Goal: Information Seeking & Learning: Find contact information

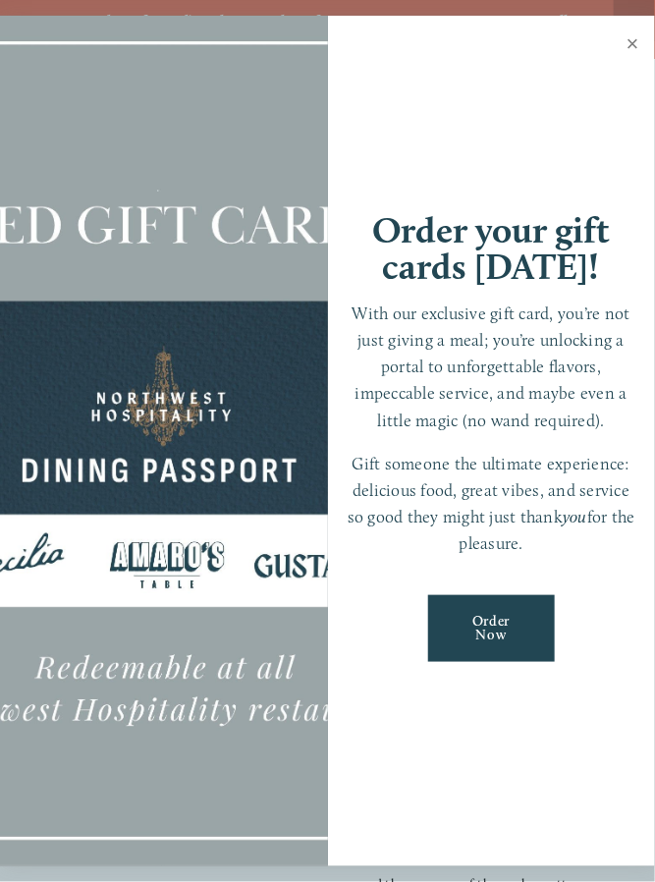
click at [634, 53] on link "Close" at bounding box center [633, 46] width 38 height 55
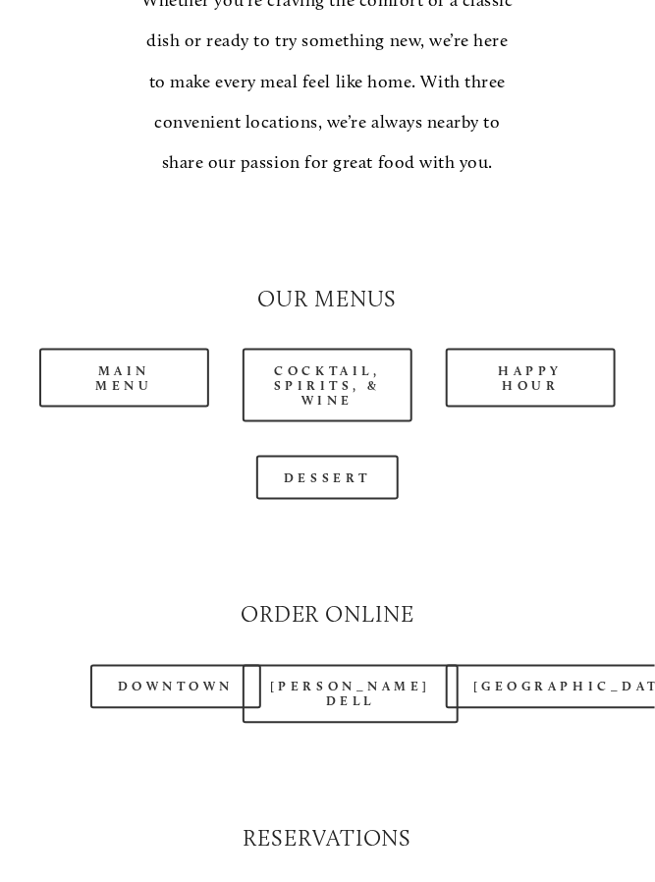
scroll to position [1841, 0]
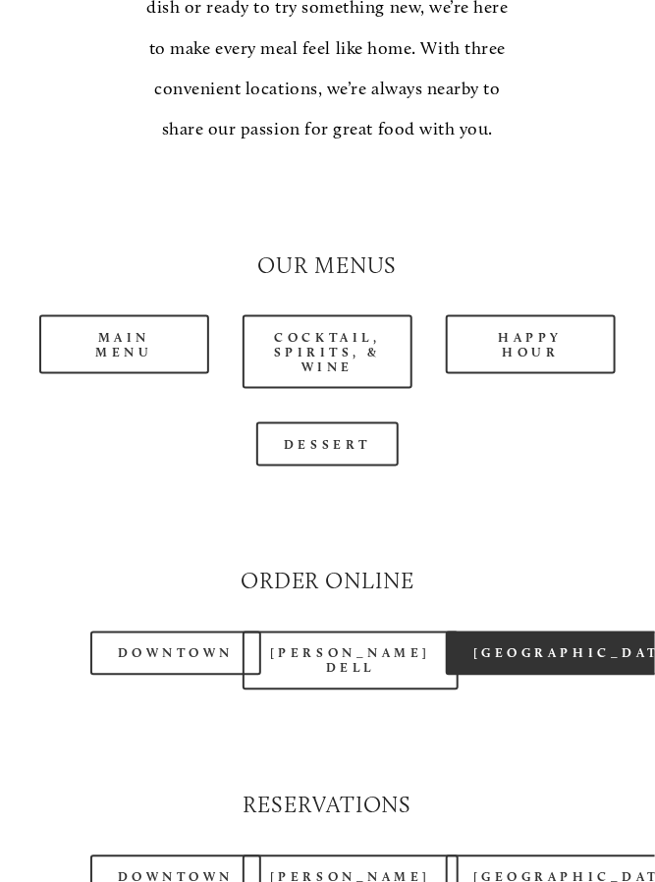
click at [540, 643] on link "[GEOGRAPHIC_DATA]" at bounding box center [576, 654] width 261 height 44
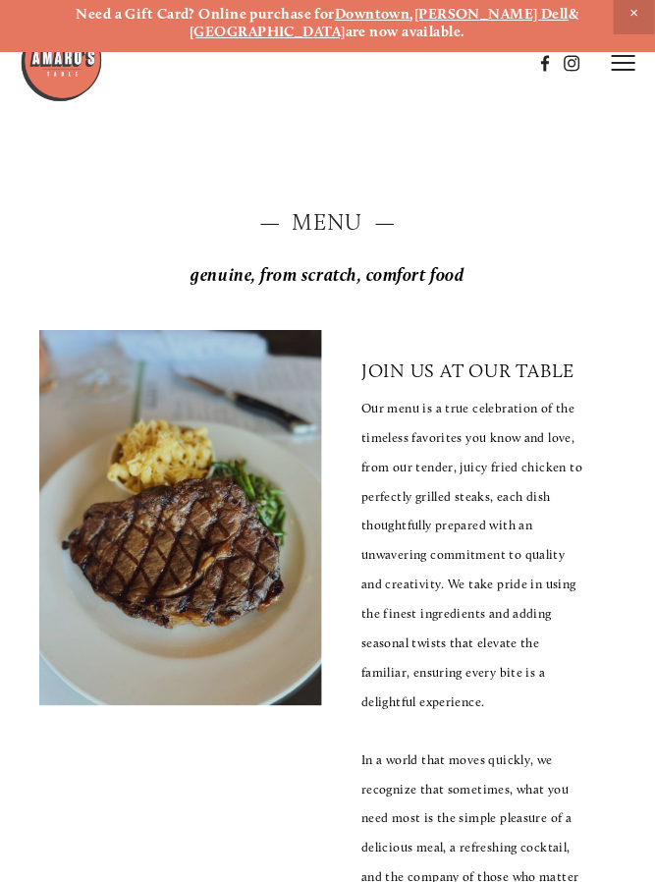
scroll to position [0, 0]
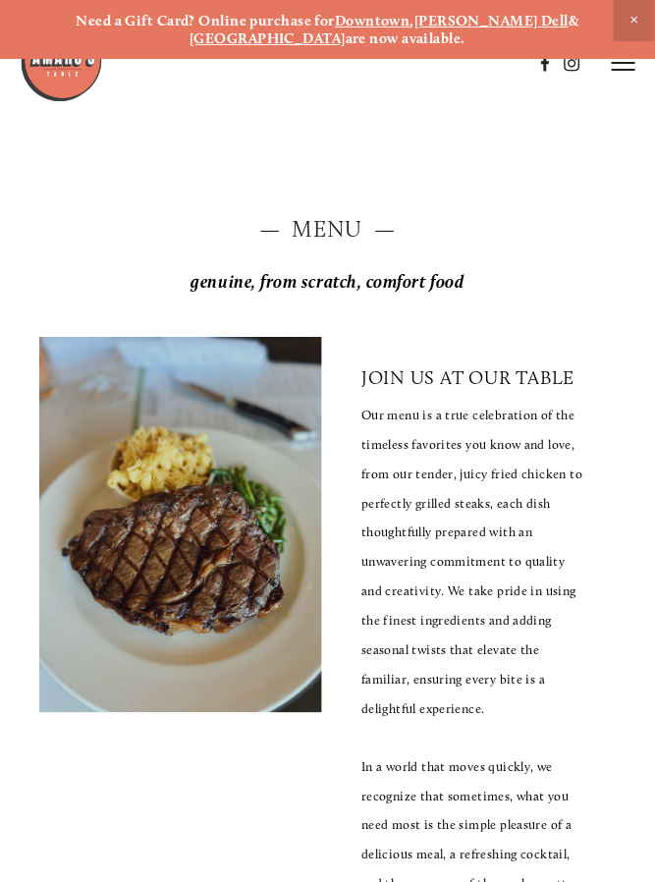
click at [621, 63] on line at bounding box center [624, 63] width 24 height 0
click at [283, 66] on span "Menu" at bounding box center [281, 62] width 36 height 17
click at [618, 83] on header "Menu Order Now Visit Gallery 0" at bounding box center [328, 63] width 616 height 126
click at [630, 24] on span "Close Announcement" at bounding box center [634, 20] width 41 height 41
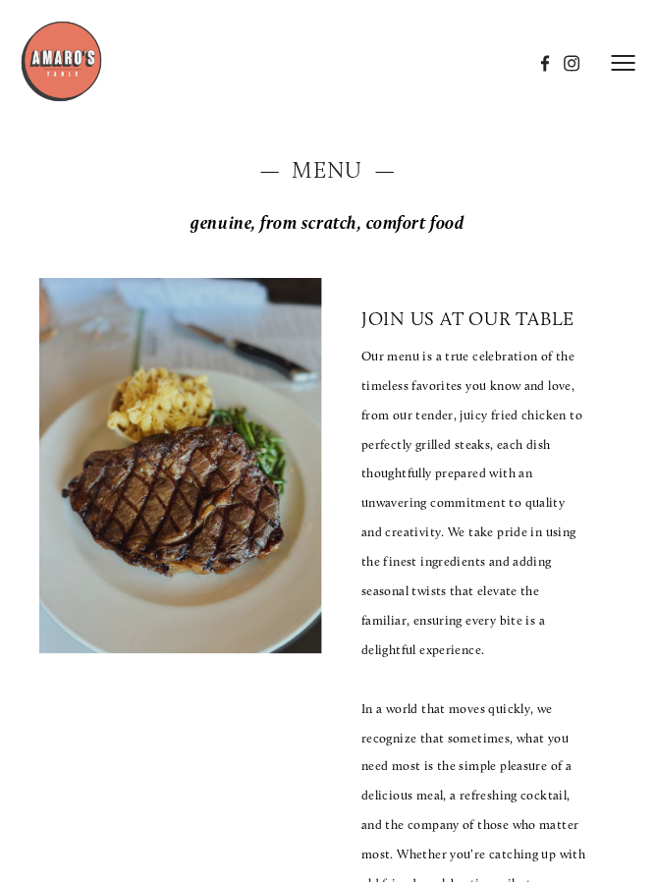
click at [620, 70] on line at bounding box center [624, 70] width 24 height 0
click at [409, 69] on span "Visit" at bounding box center [403, 62] width 28 height 17
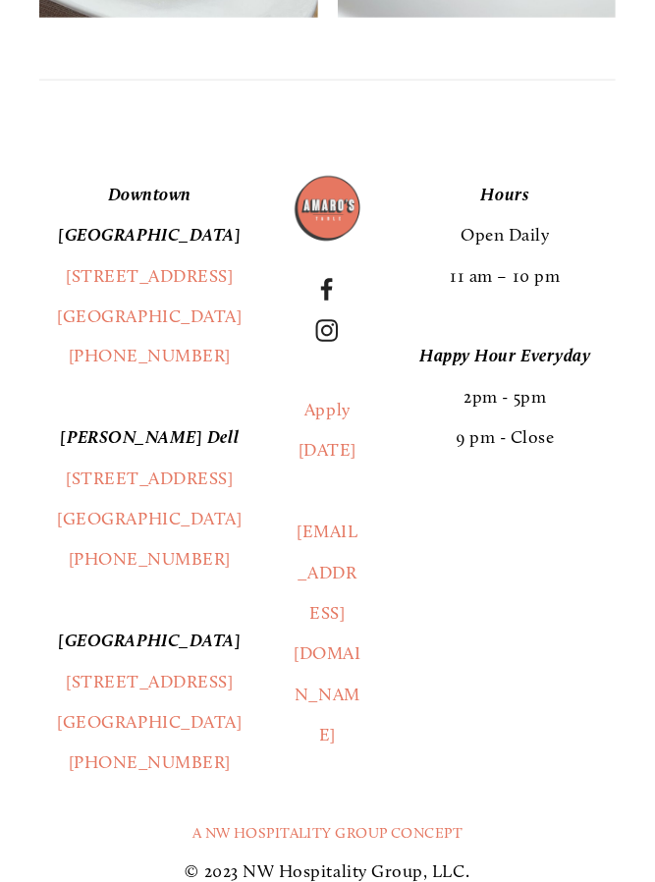
scroll to position [5033, 0]
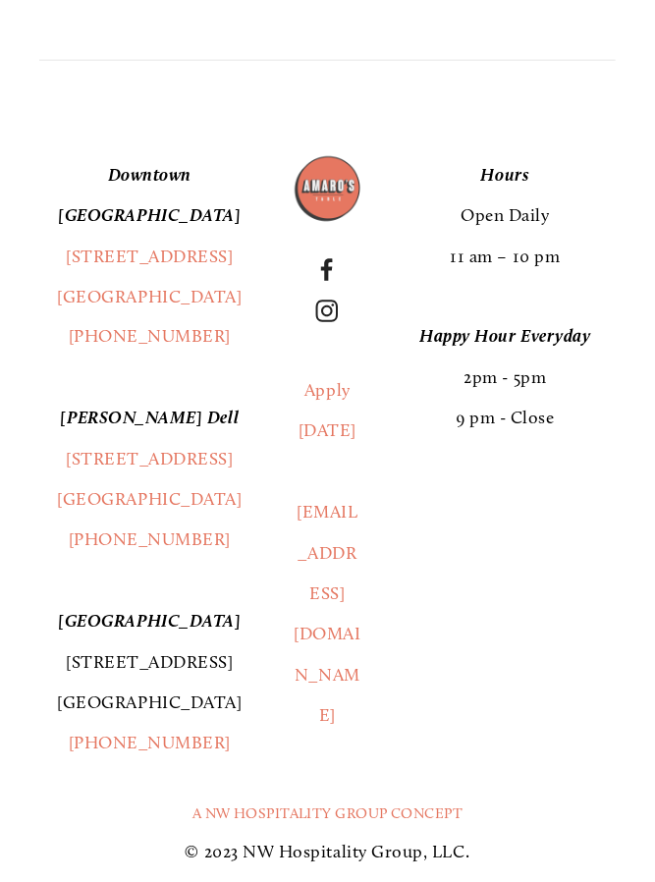
click at [225, 705] on link "1300 Mt St Helens Way NE Castle Rock, WA 98611" at bounding box center [149, 683] width 185 height 62
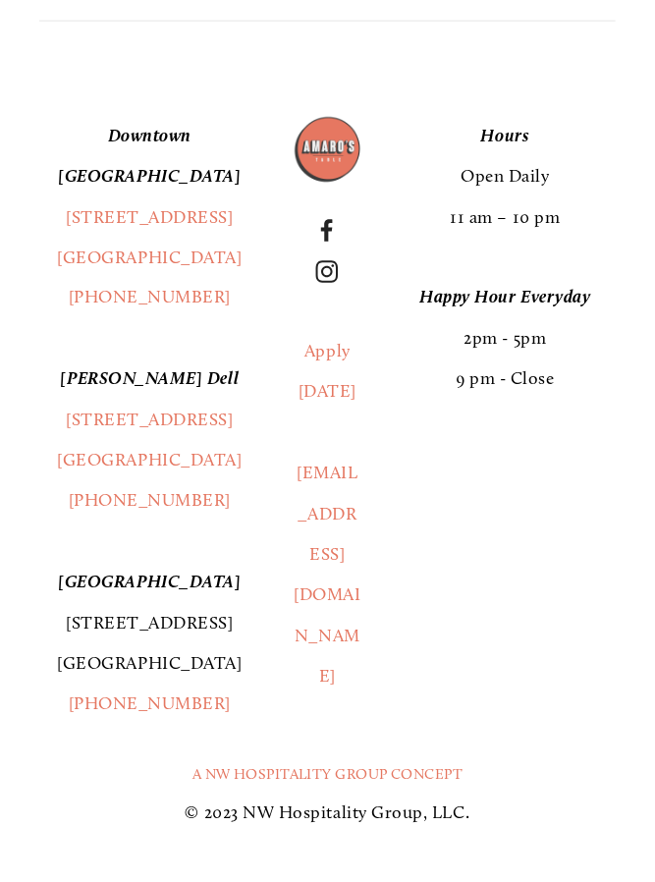
scroll to position [5119, 0]
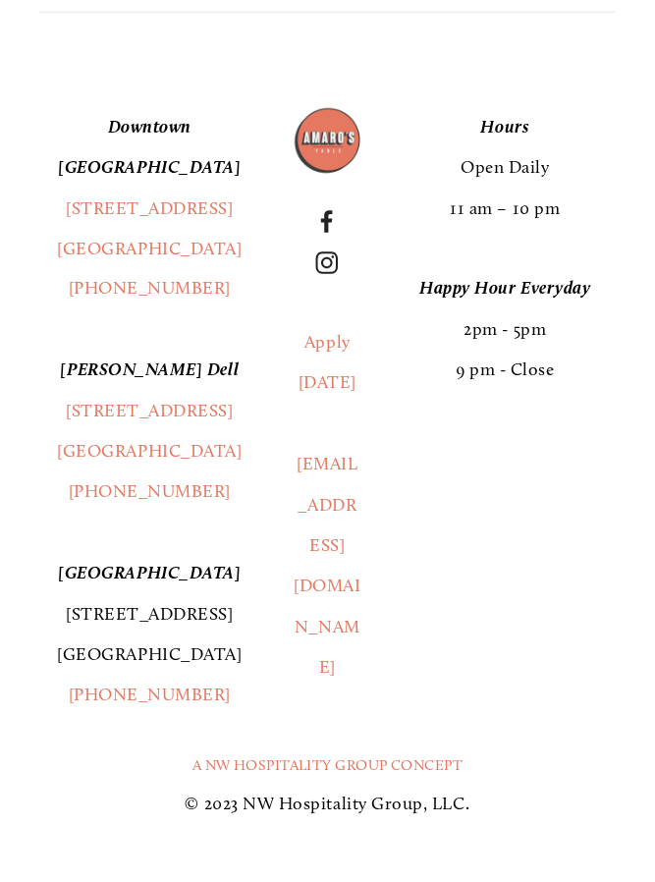
click at [175, 634] on link "1300 Mt St Helens Way NE Castle Rock, WA 98611" at bounding box center [149, 635] width 185 height 62
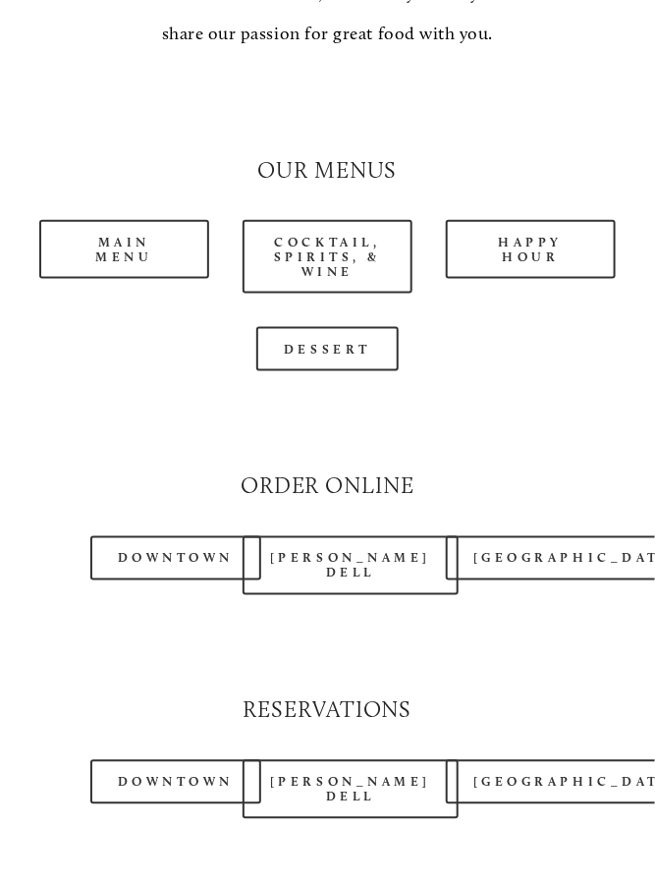
scroll to position [1879, 0]
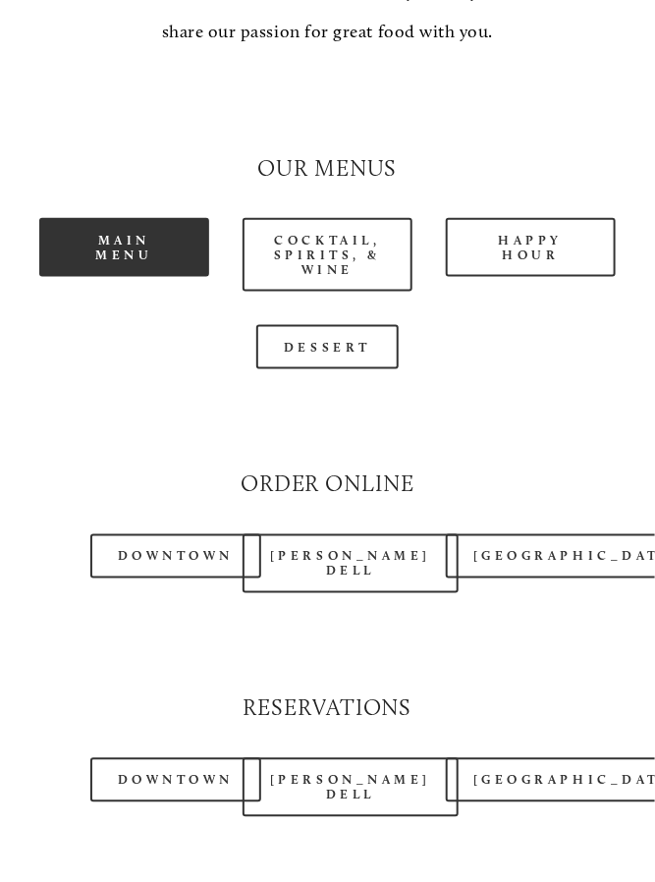
click at [121, 218] on link "Main Menu" at bounding box center [124, 247] width 170 height 59
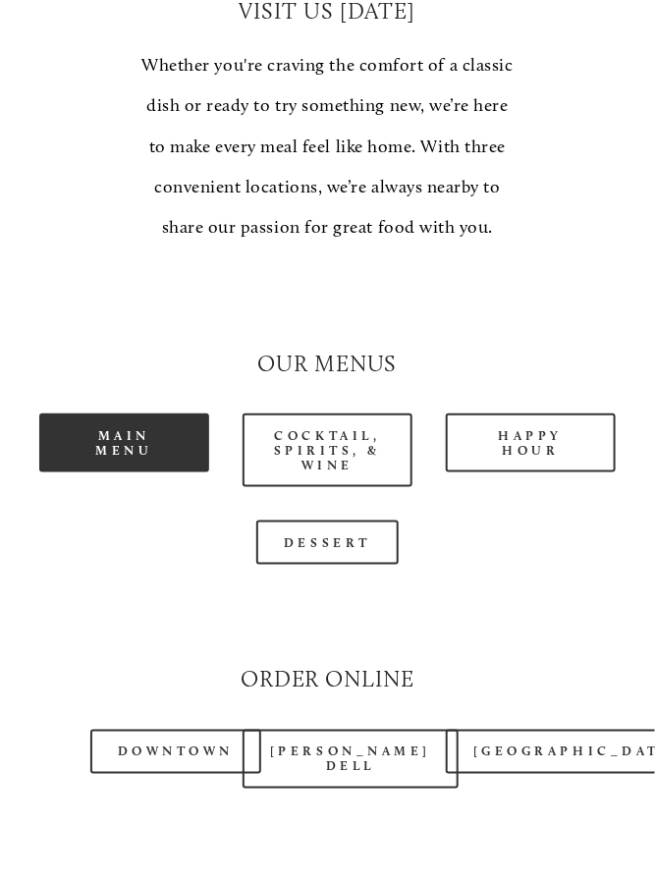
scroll to position [1684, 0]
click at [110, 416] on link "Main Menu" at bounding box center [124, 442] width 170 height 59
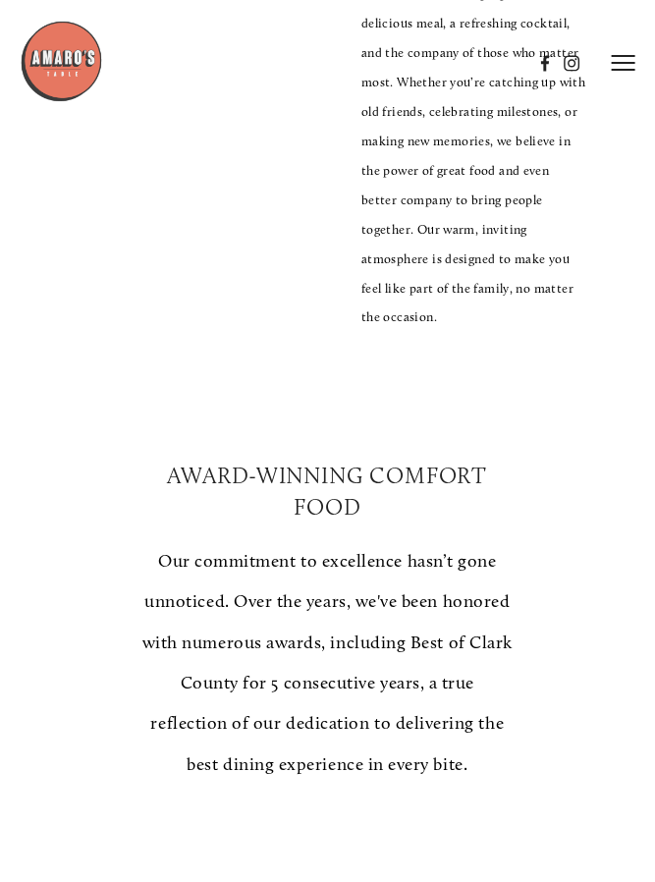
scroll to position [770, 0]
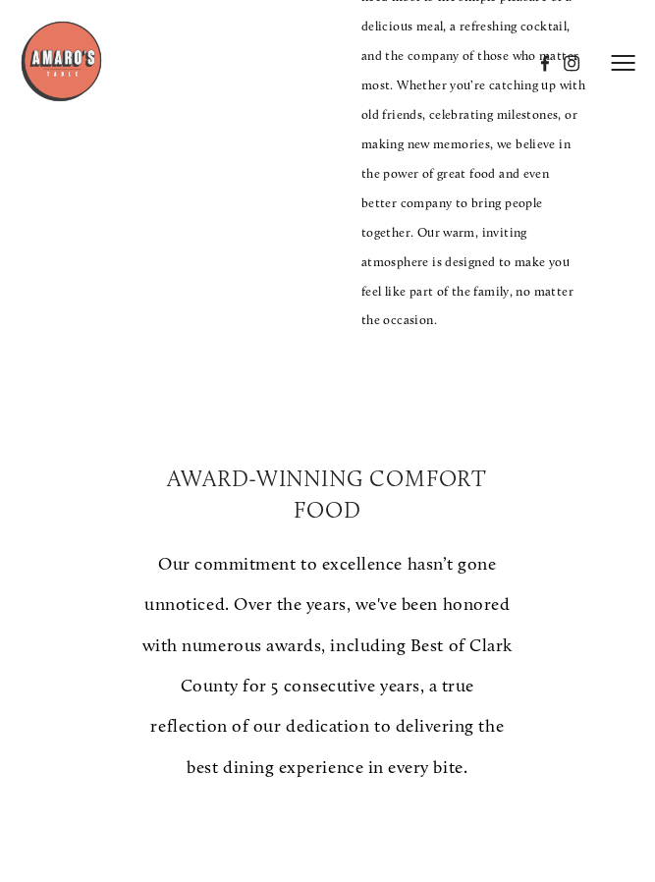
click at [616, 61] on icon at bounding box center [624, 63] width 24 height 18
click at [619, 71] on icon at bounding box center [621, 63] width 18 height 18
click at [625, 70] on line at bounding box center [624, 70] width 24 height 0
click at [614, 71] on line at bounding box center [621, 63] width 18 height 18
click at [614, 70] on line at bounding box center [624, 70] width 24 height 0
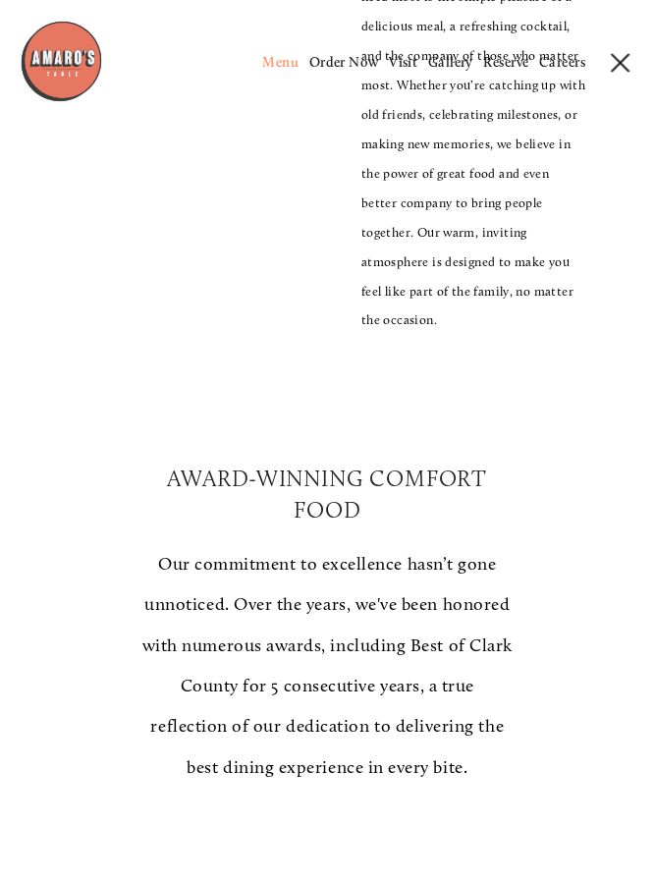
click at [275, 69] on span "Menu" at bounding box center [281, 62] width 36 height 17
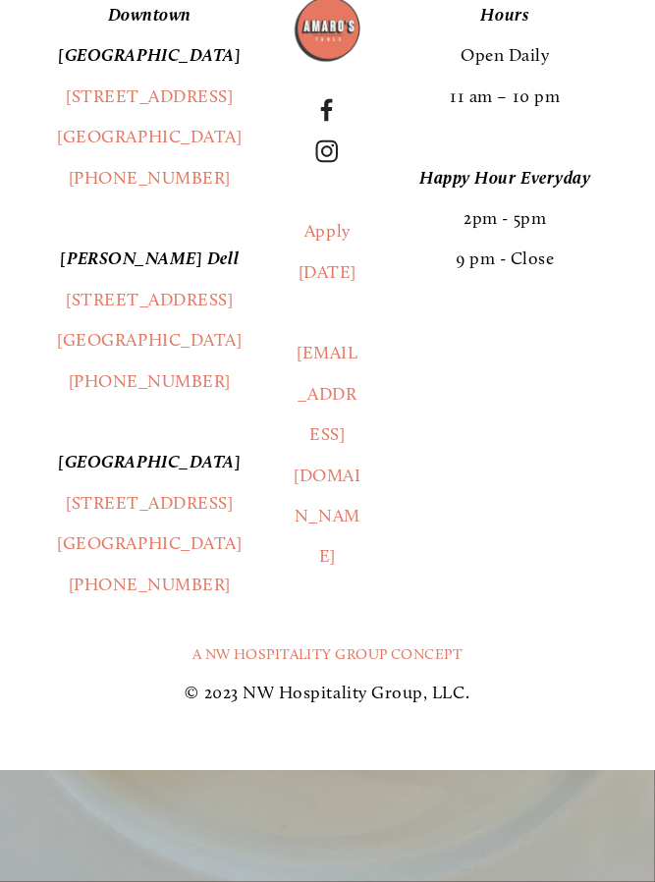
scroll to position [4431, 0]
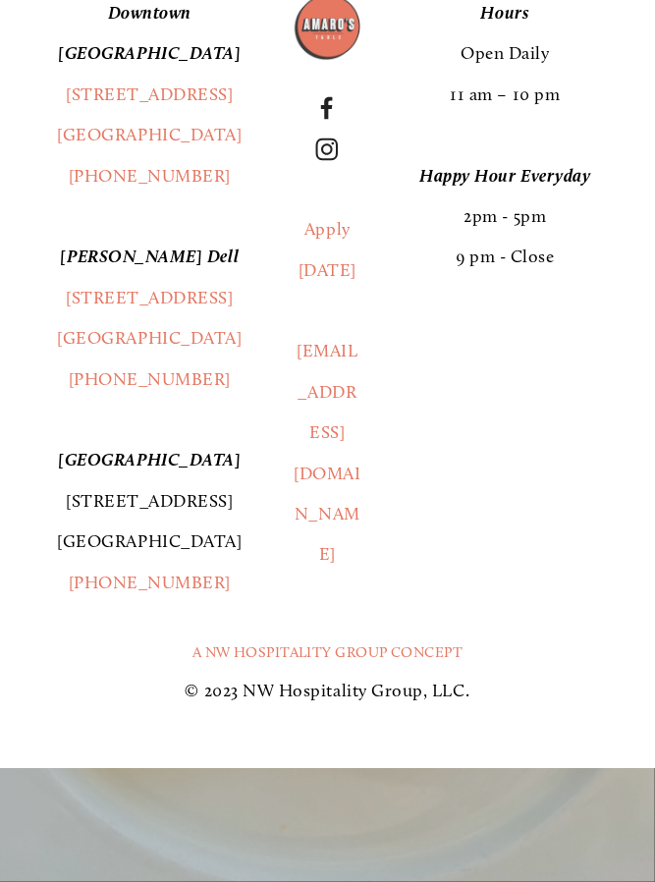
click at [116, 490] on link "1300 Mt St Helens Way NE Castle Rock, WA 98611" at bounding box center [149, 521] width 185 height 62
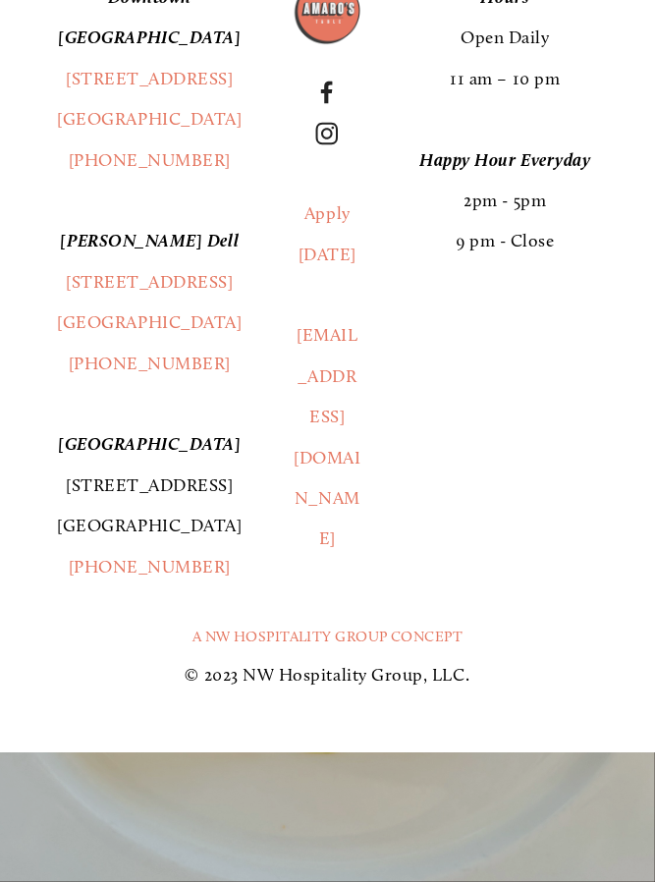
scroll to position [4526, 0]
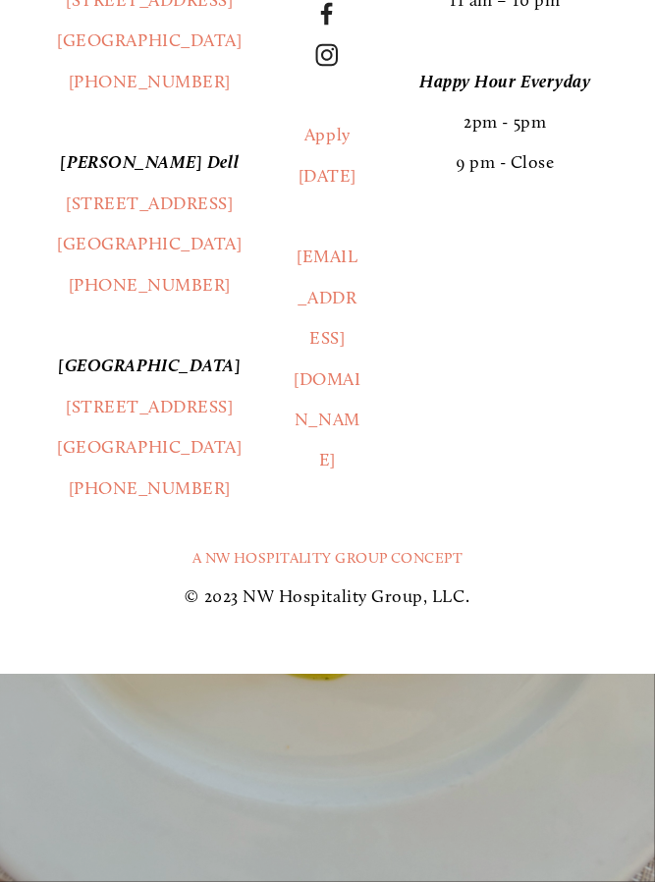
click at [648, 263] on footer "Downtown Vancouver 1220 Main St. Ste. 100 Vancouver, WA 98660 (360) 718-2942 Ha…" at bounding box center [327, 267] width 655 height 814
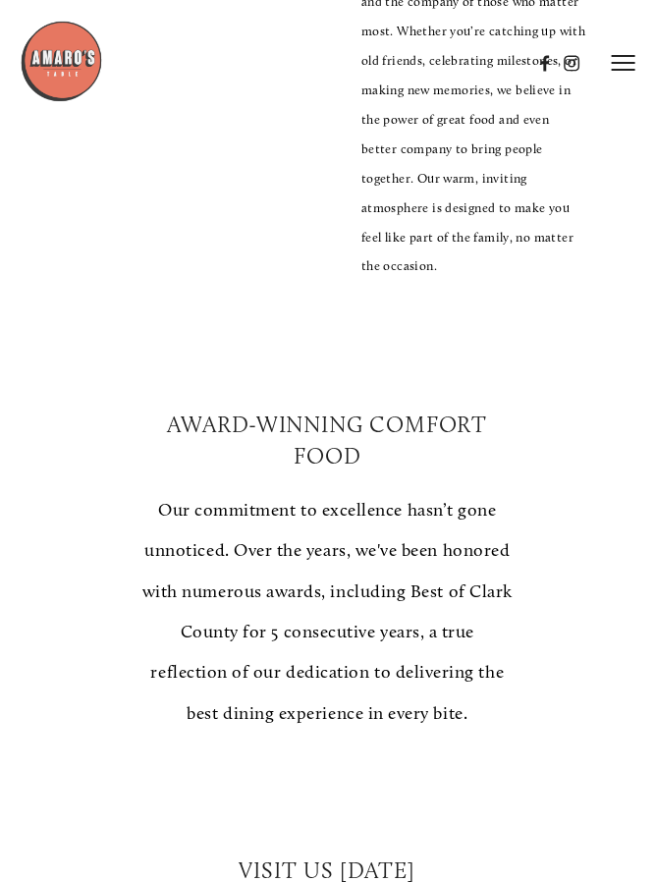
scroll to position [0, 0]
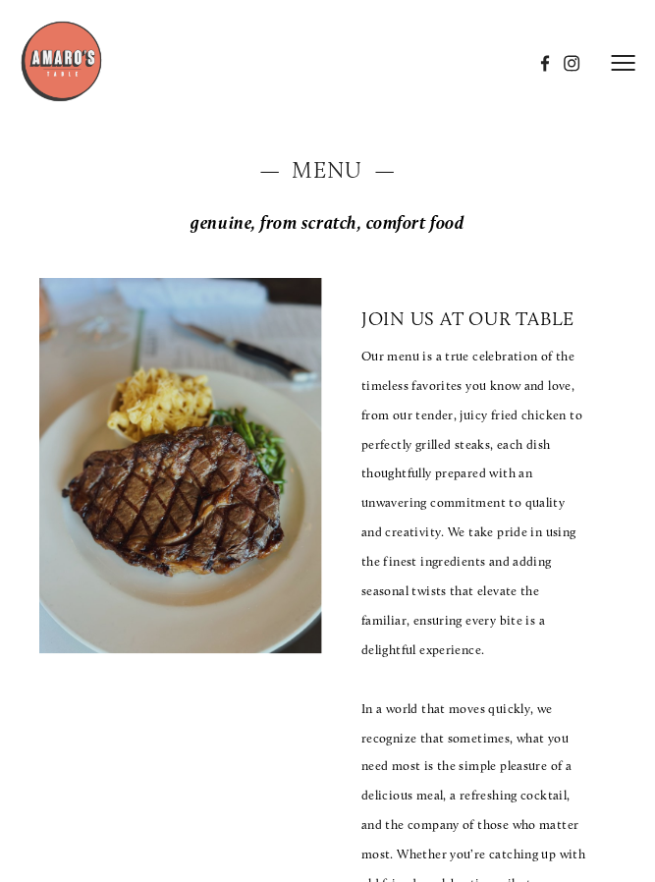
click at [614, 63] on line at bounding box center [624, 63] width 24 height 0
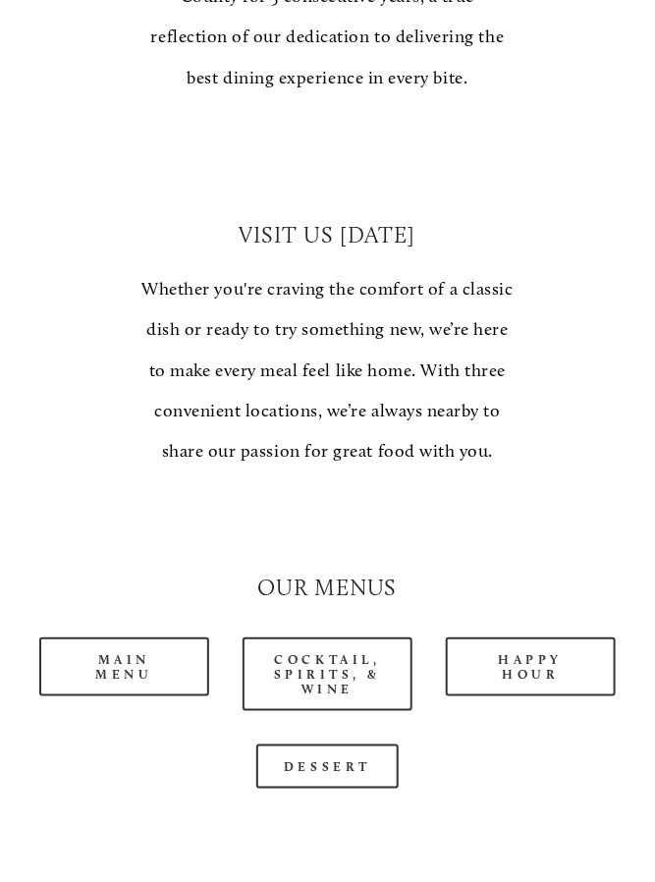
scroll to position [1460, 0]
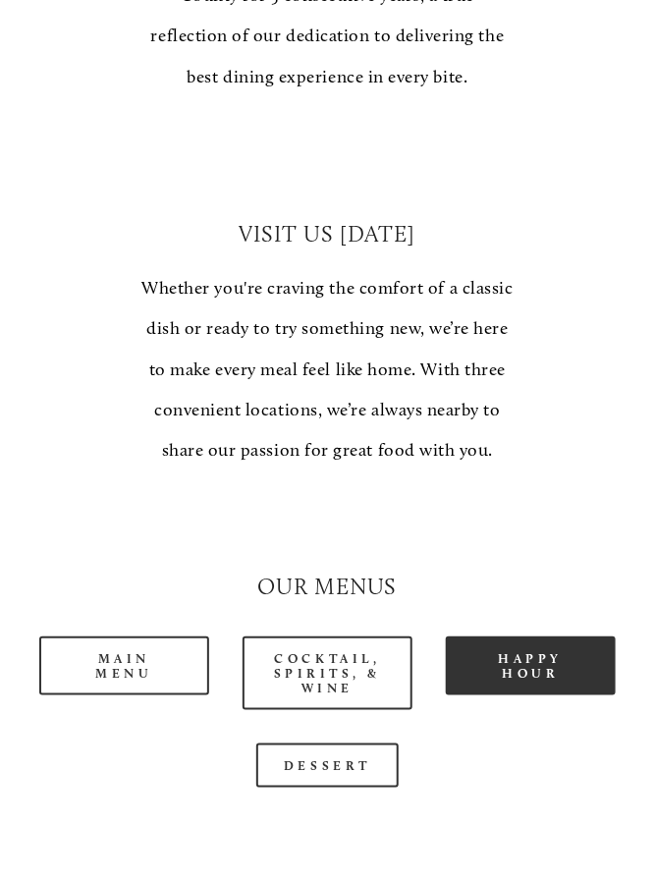
click at [557, 636] on link "Happy Hour" at bounding box center [531, 665] width 170 height 59
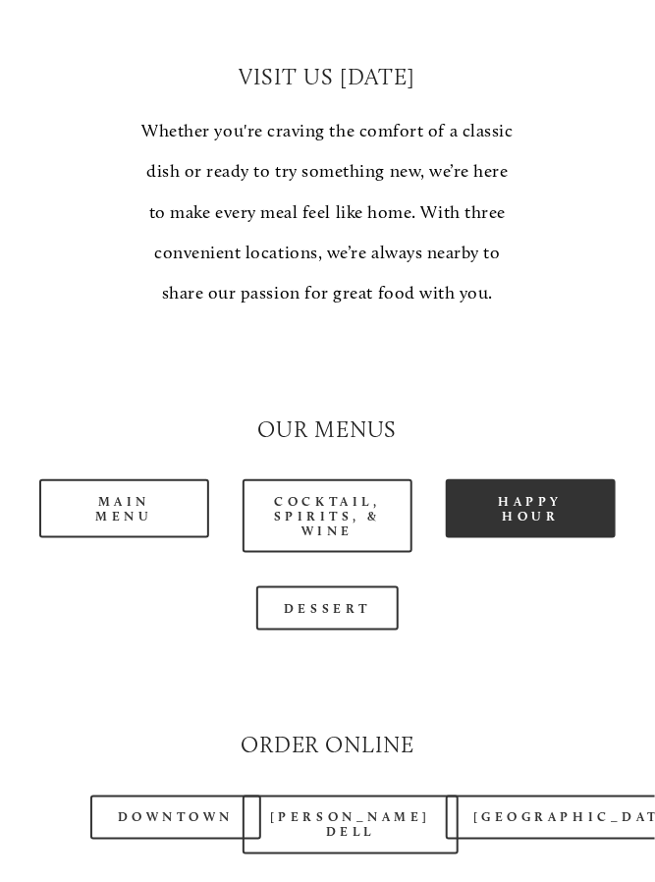
scroll to position [1620, 0]
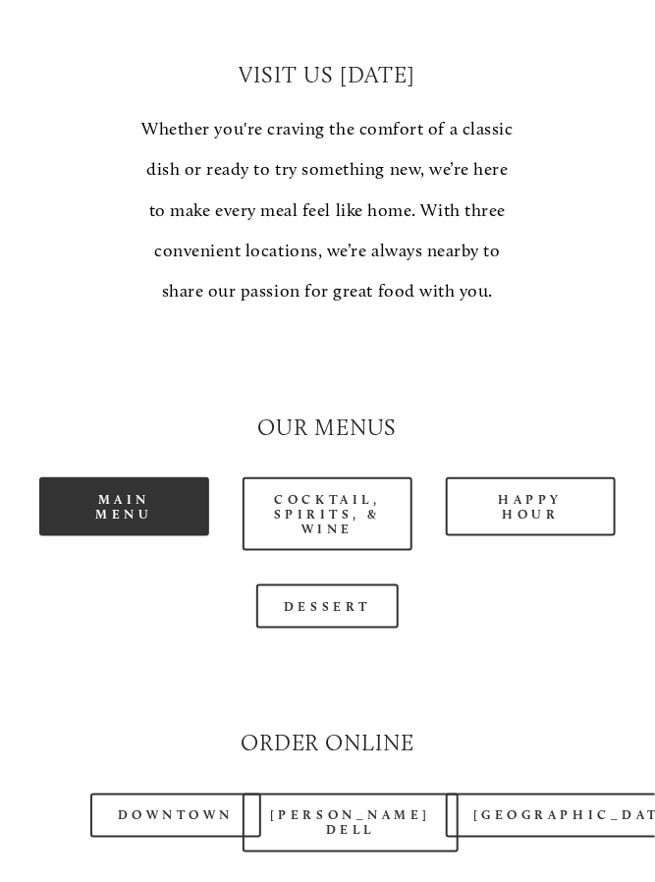
click at [144, 477] on link "Main Menu" at bounding box center [124, 506] width 170 height 59
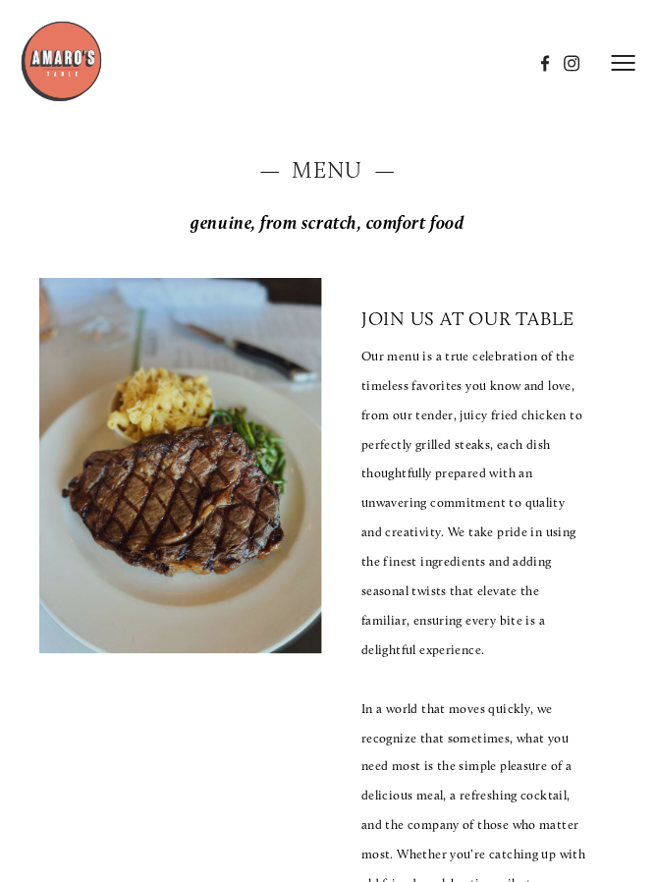
click at [619, 63] on line at bounding box center [624, 63] width 24 height 0
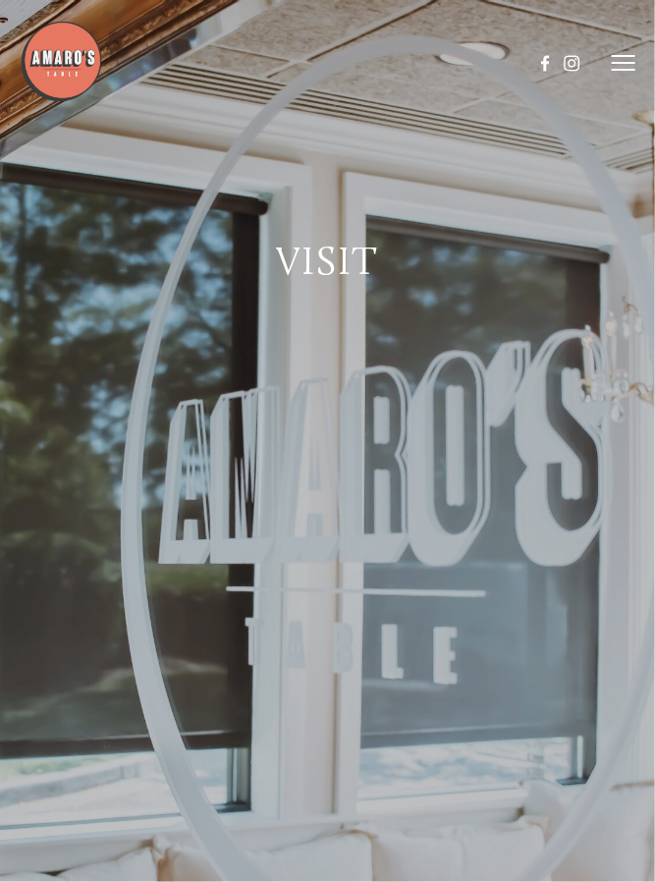
click at [628, 63] on line at bounding box center [624, 63] width 24 height 0
click at [275, 59] on span "Menu" at bounding box center [281, 62] width 36 height 17
